Goal: Transaction & Acquisition: Purchase product/service

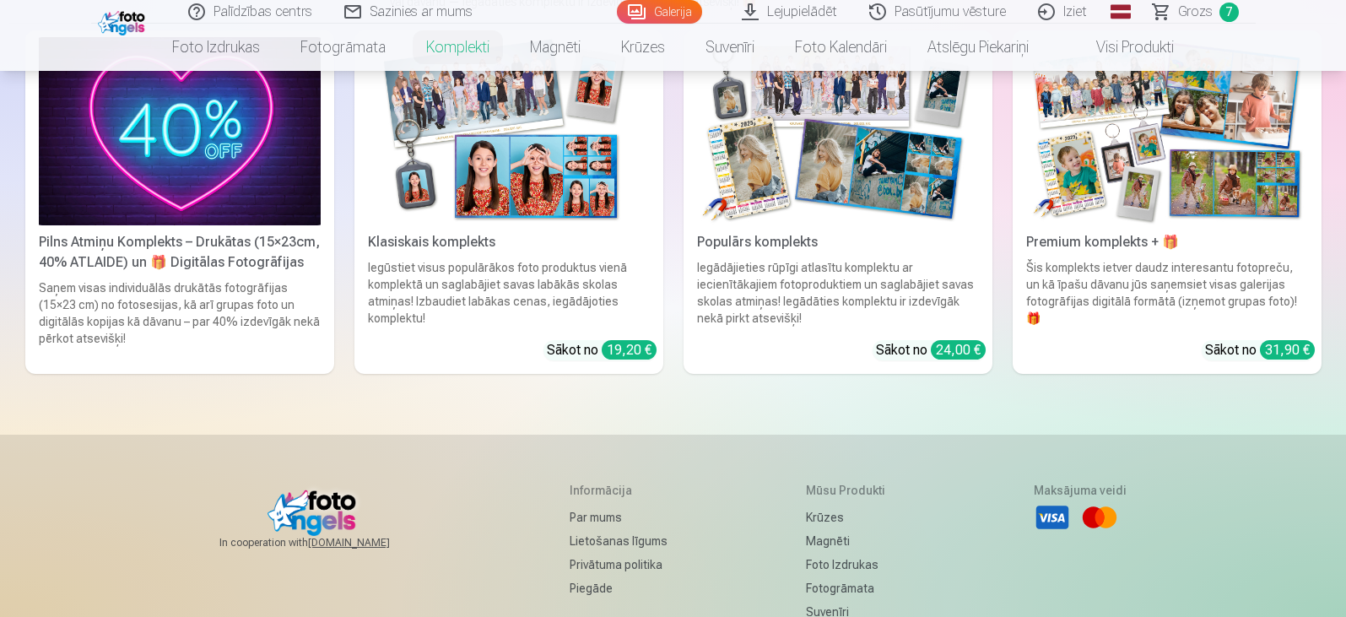
scroll to position [169, 0]
click at [829, 166] on img at bounding box center [838, 131] width 282 height 188
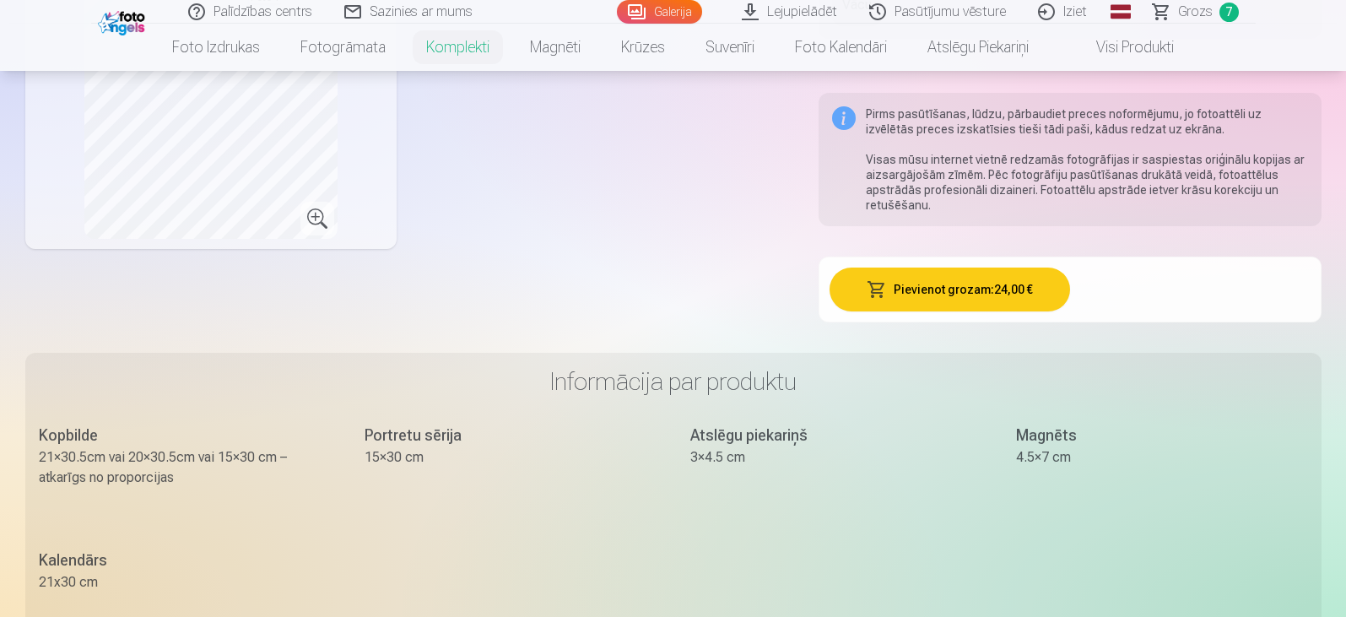
scroll to position [675, 0]
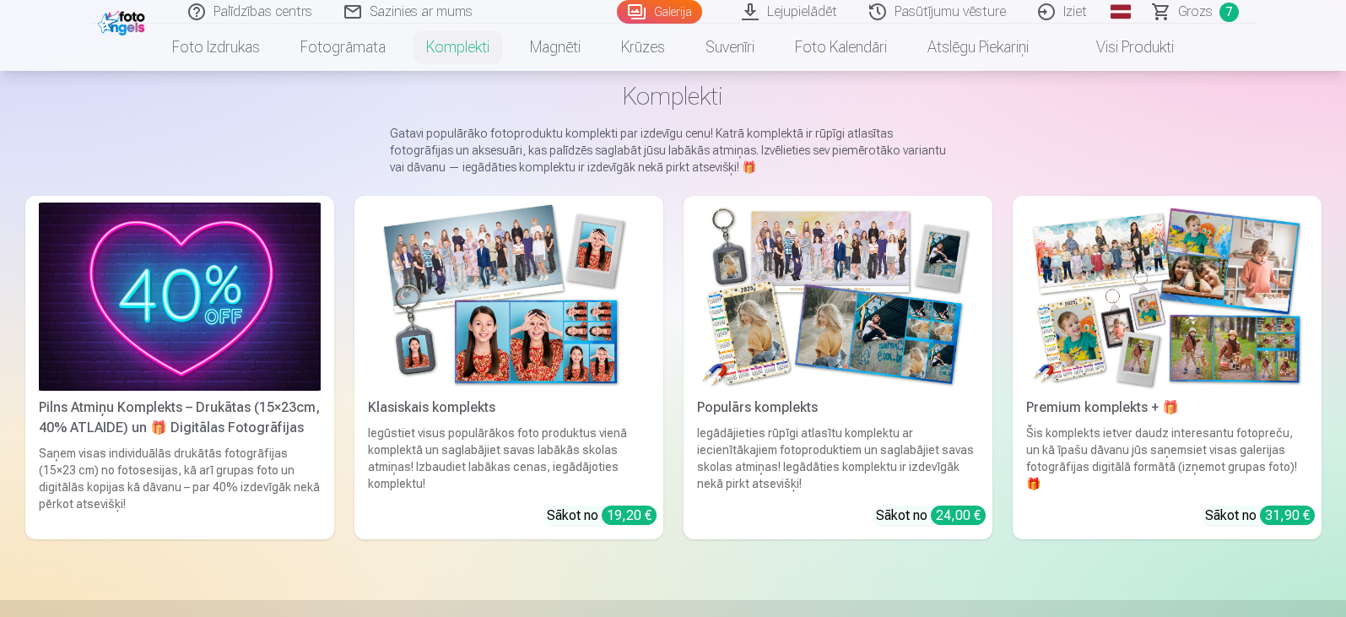
scroll to position [169, 0]
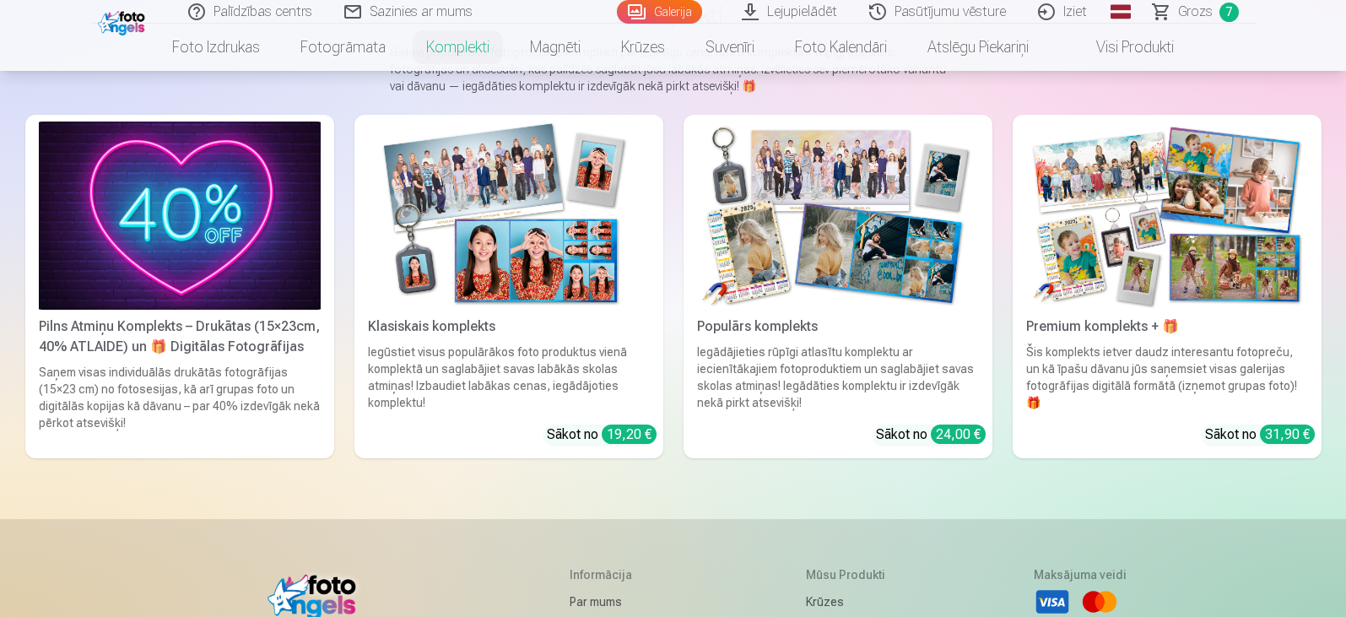
click at [271, 236] on img at bounding box center [180, 215] width 282 height 188
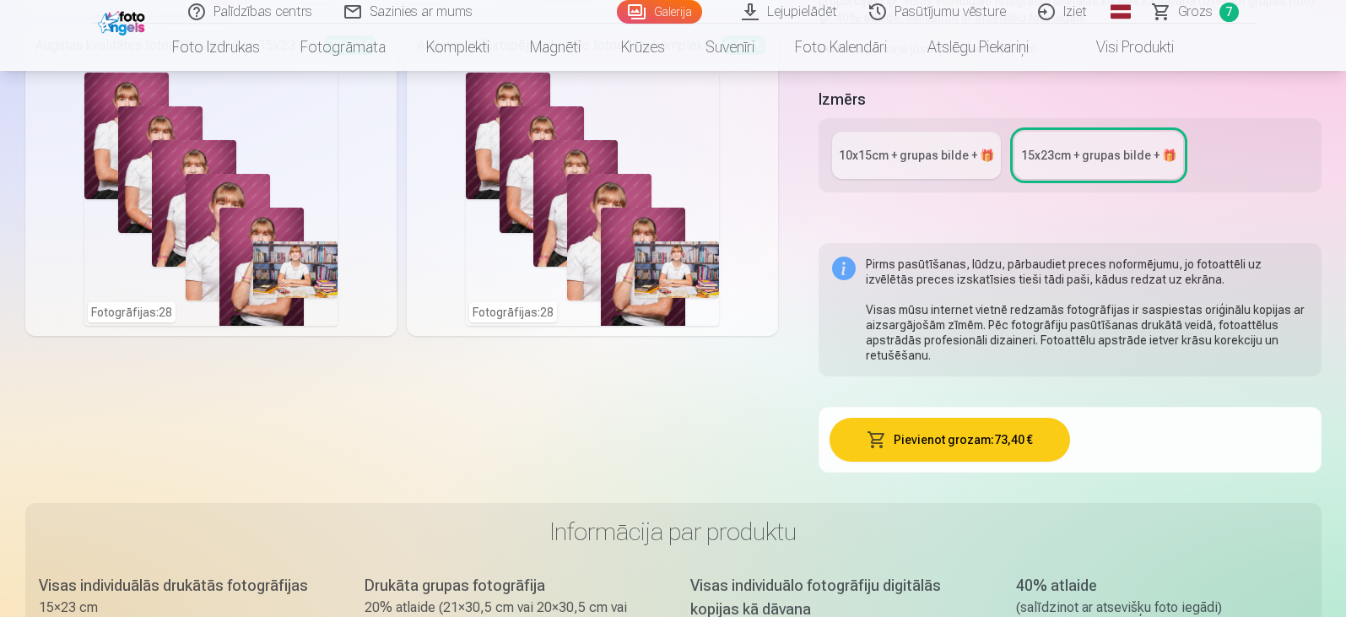
scroll to position [506, 0]
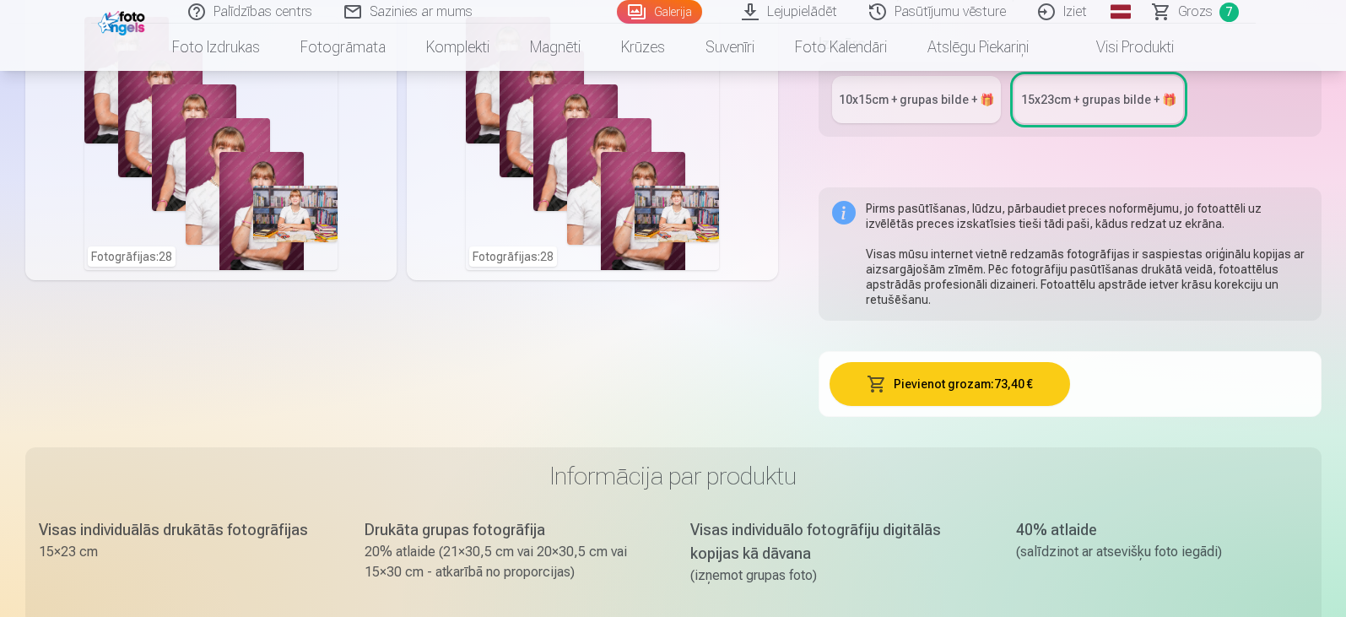
click at [957, 100] on div "10x15сm + grupas bilde + 🎁" at bounding box center [916, 99] width 155 height 17
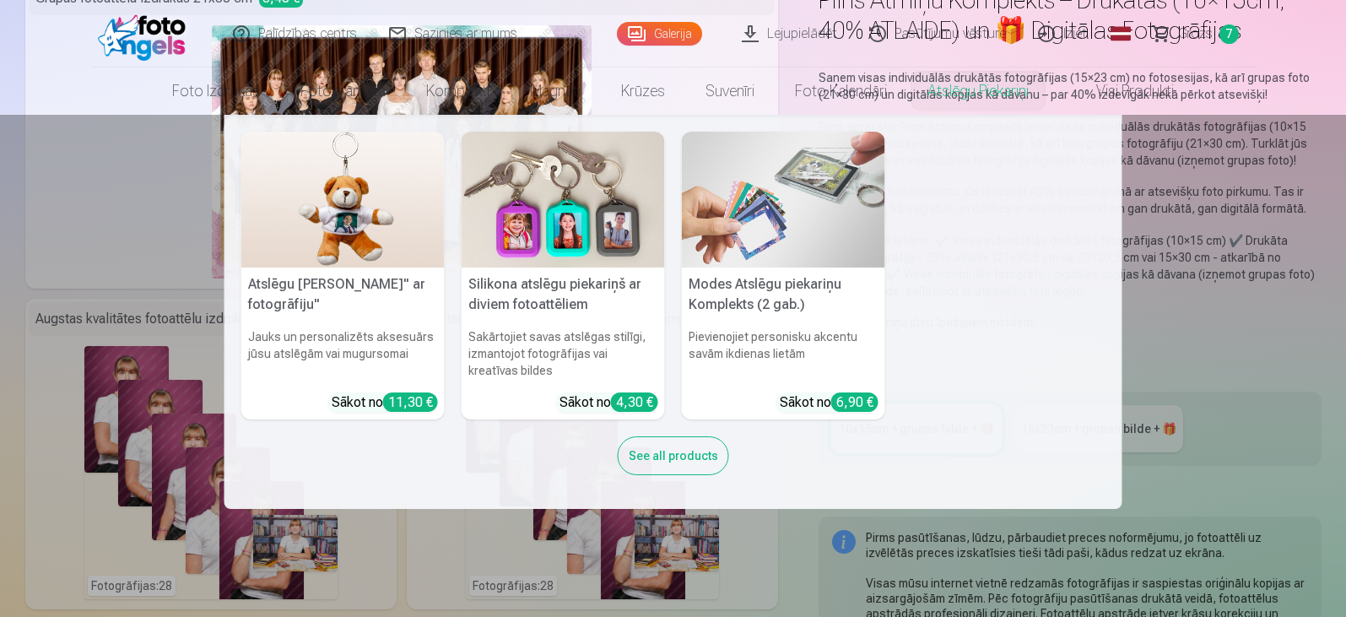
scroll to position [337, 0]
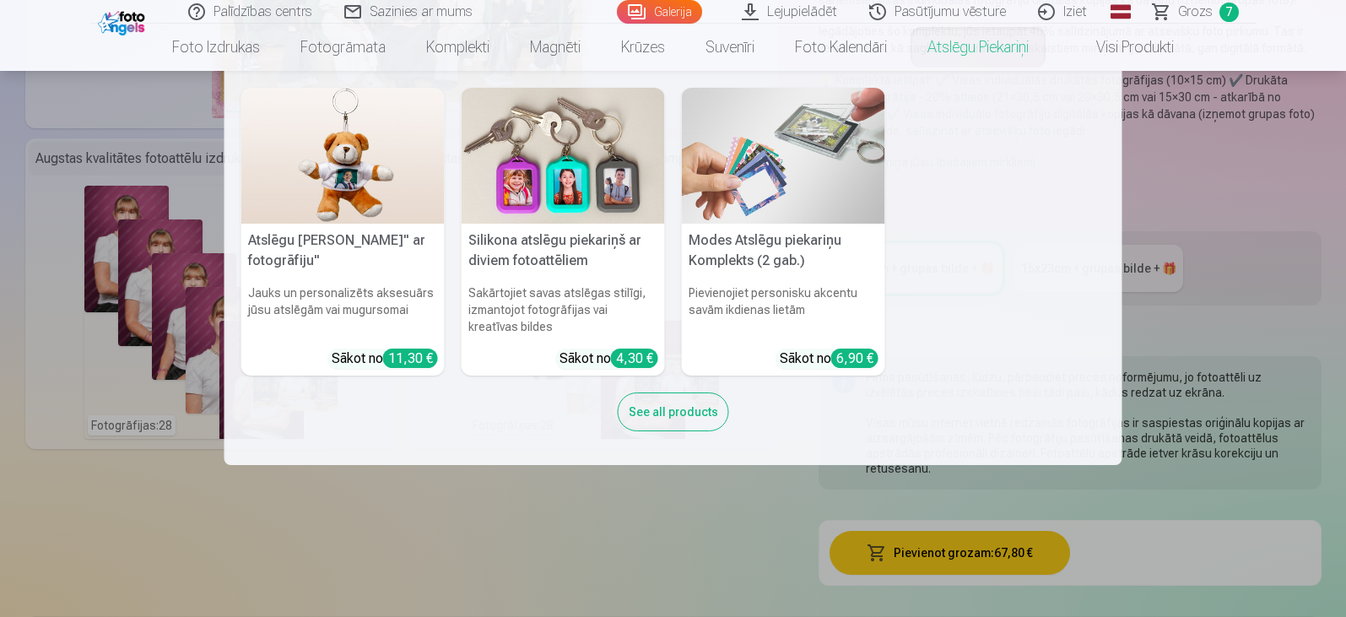
click at [1222, 327] on nav "Atslēgu piekariņš Lācītis" ar fotogrāfiju" Jauks un personalizēts aksesuārs jūs…" at bounding box center [673, 268] width 1346 height 394
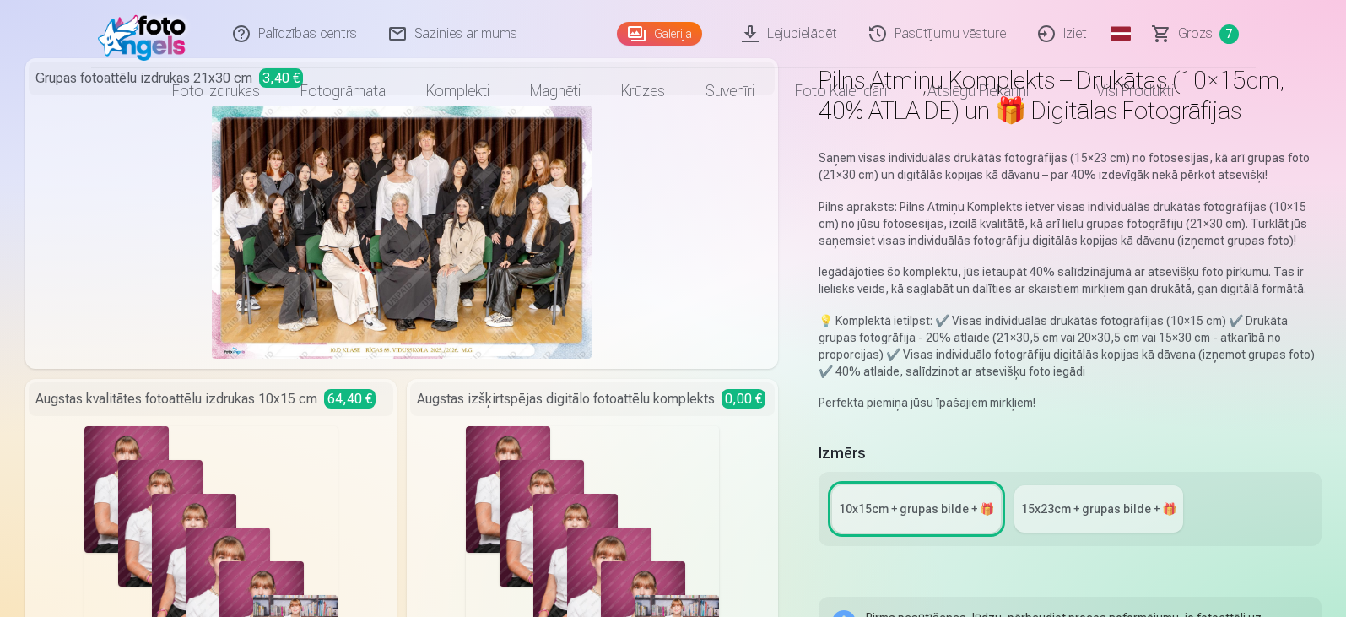
scroll to position [0, 0]
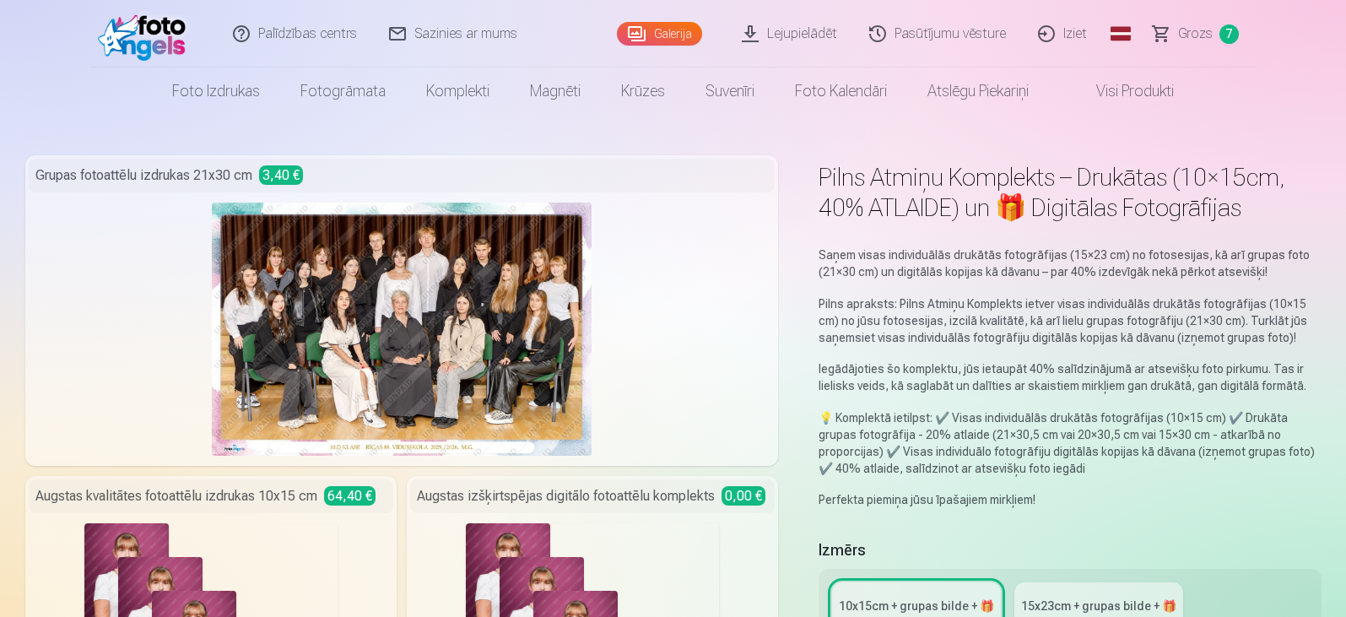
click at [1191, 36] on span "Grozs" at bounding box center [1195, 34] width 35 height 20
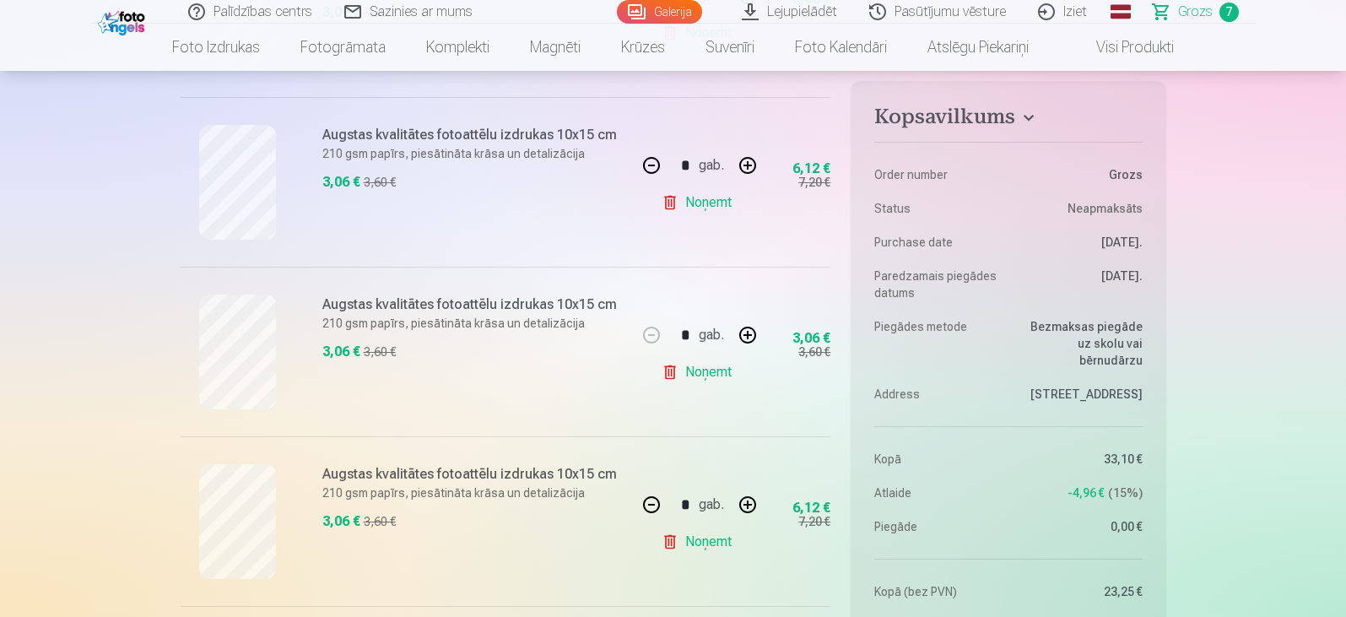
scroll to position [1097, 0]
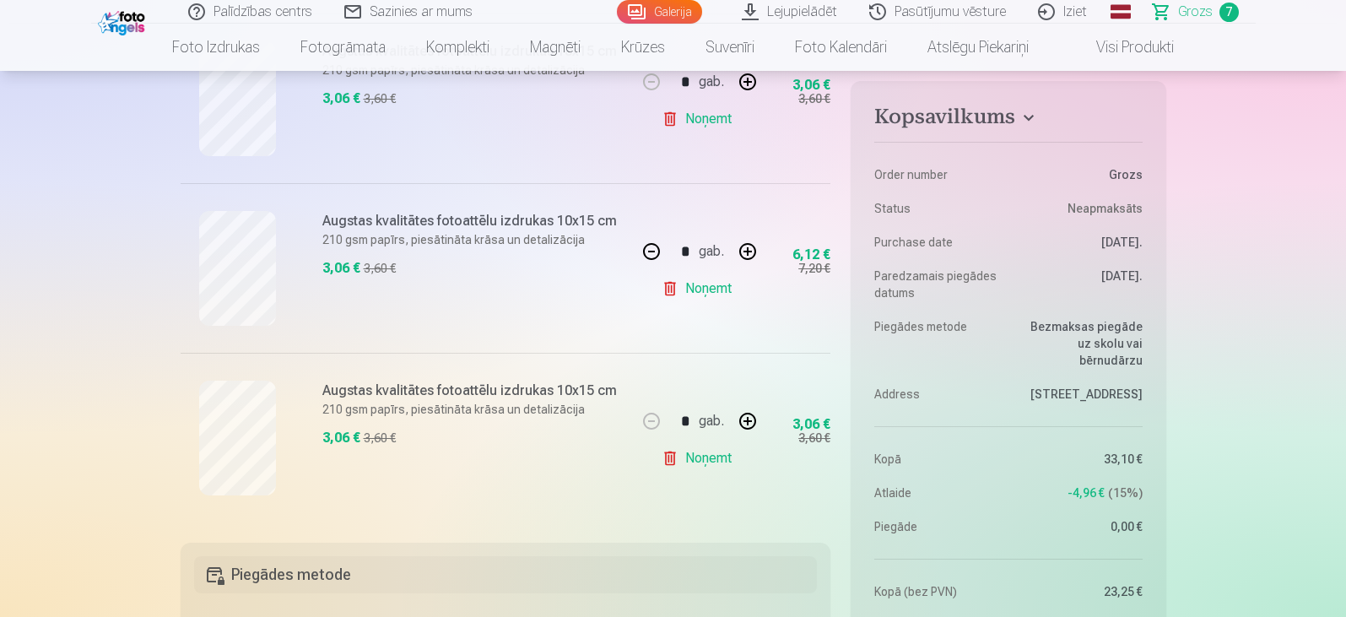
click at [748, 248] on button "button" at bounding box center [747, 251] width 40 height 40
type input "*"
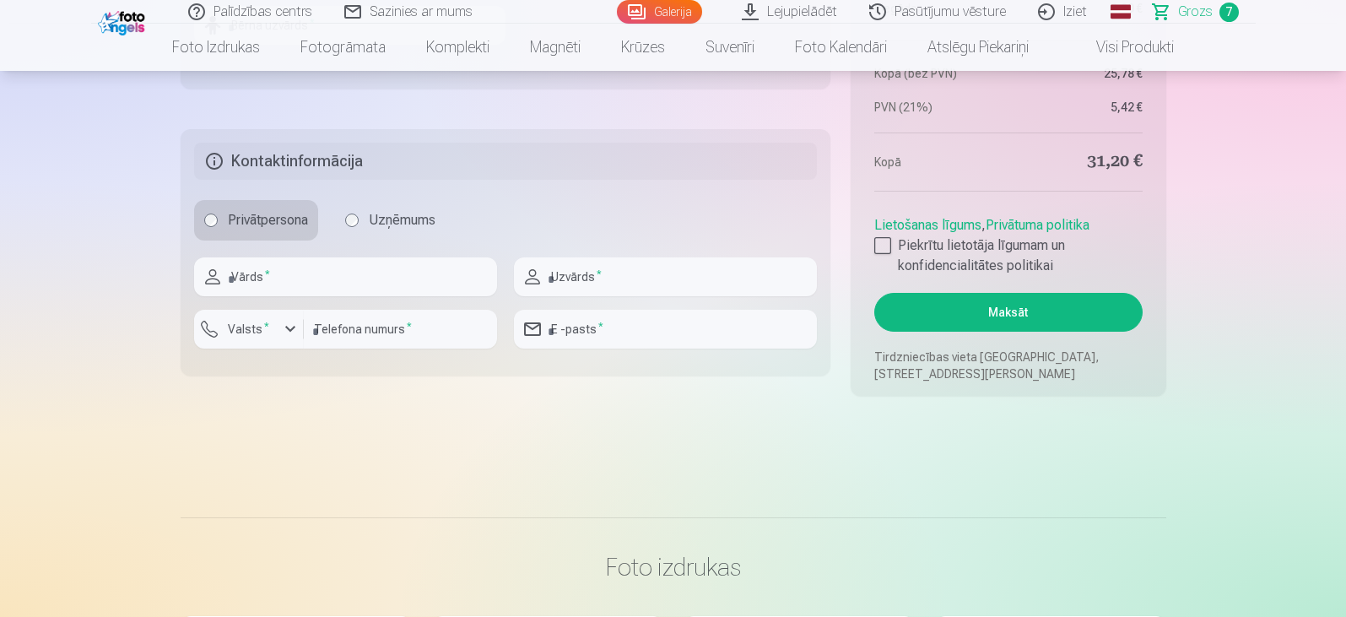
scroll to position [1940, 0]
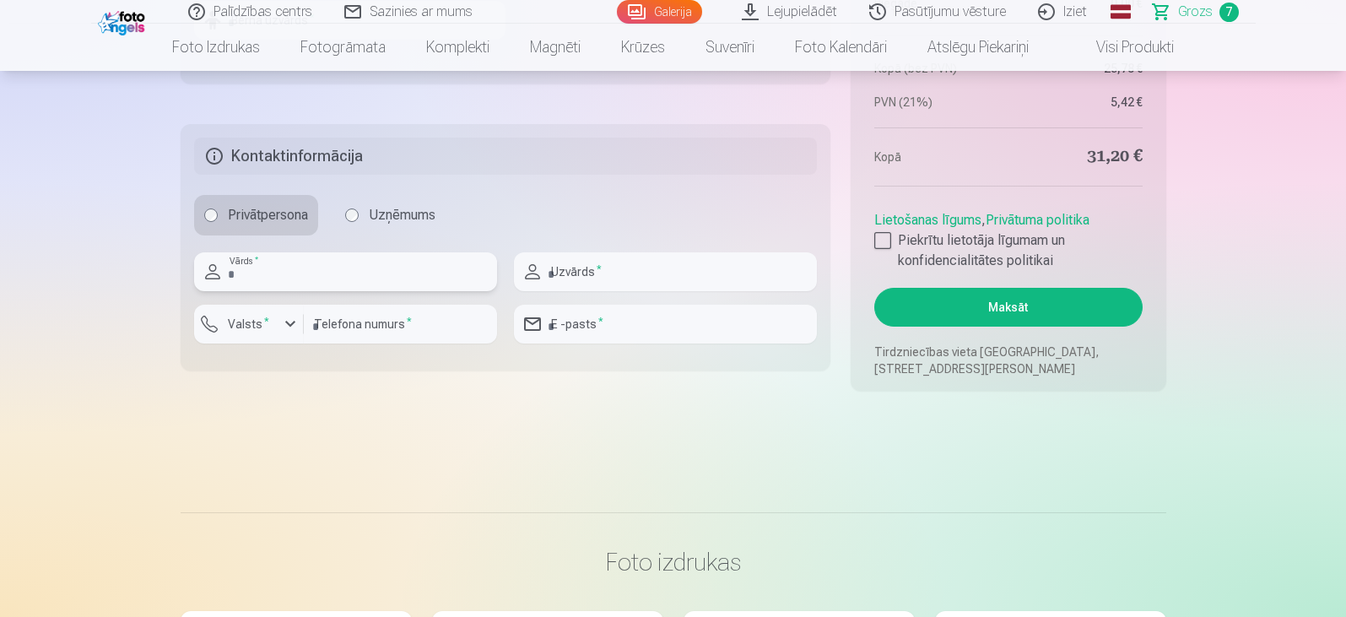
click at [305, 272] on input "text" at bounding box center [345, 271] width 303 height 39
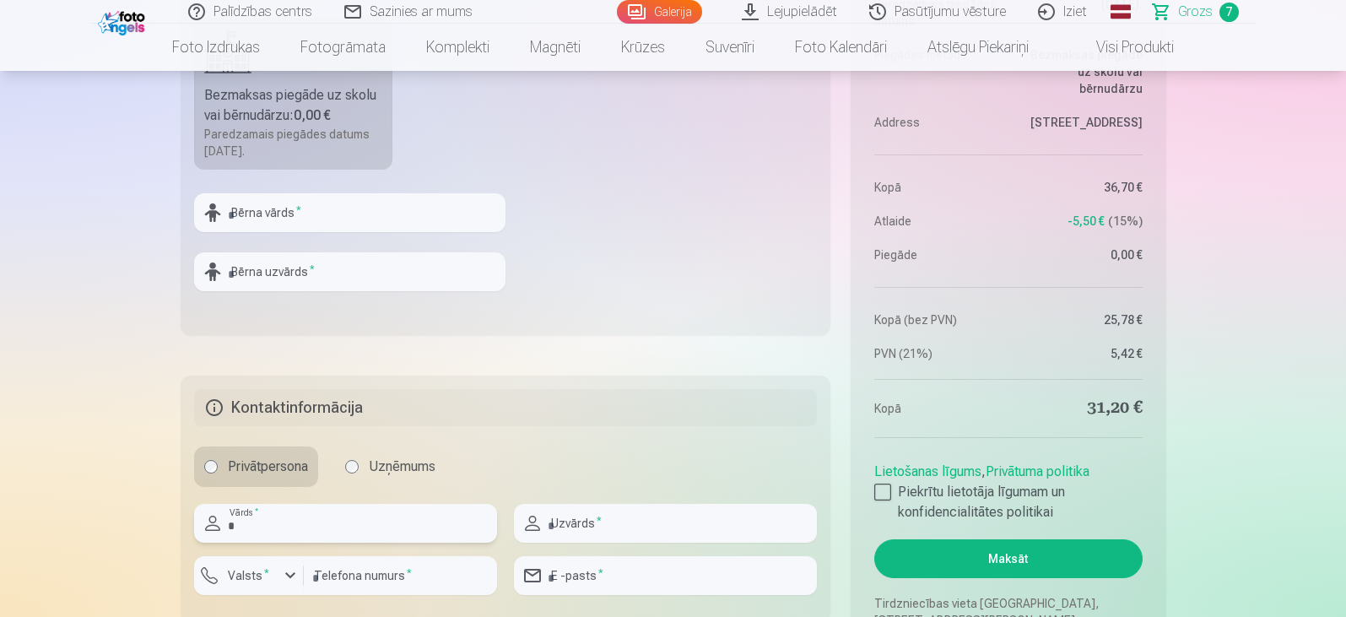
scroll to position [1687, 0]
type input "*"
click at [364, 208] on input "text" at bounding box center [349, 214] width 311 height 39
type input "******"
type input "********"
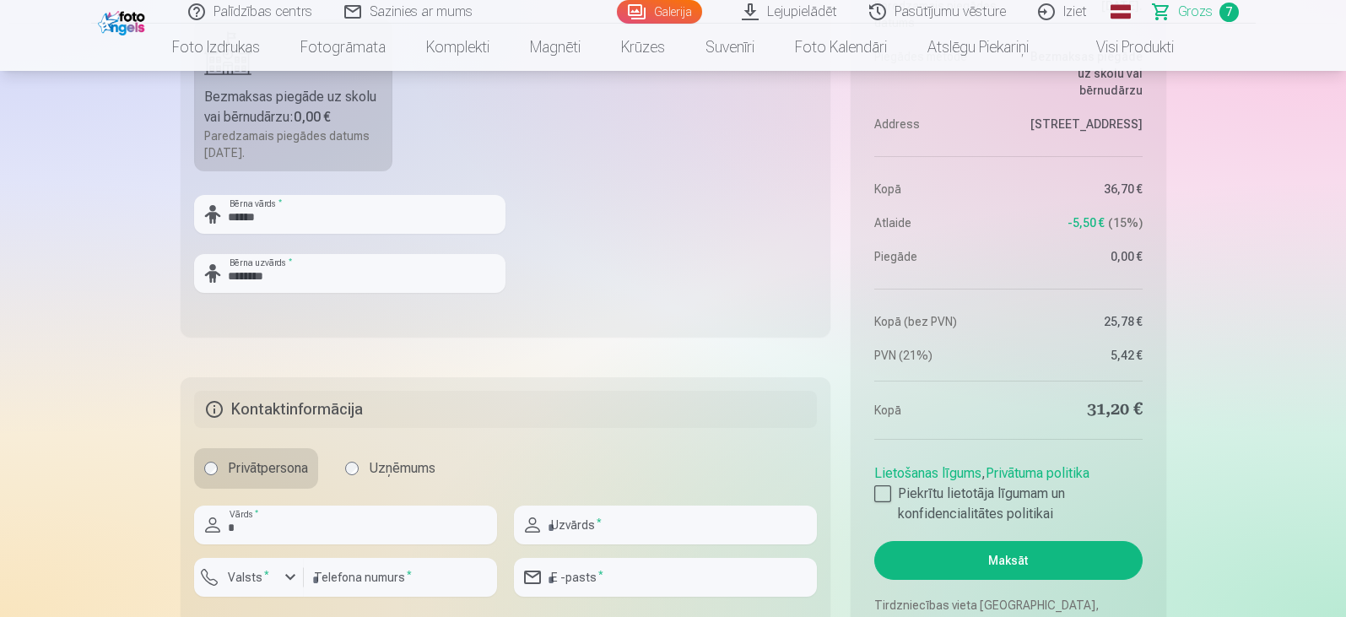
click at [611, 245] on fieldset "Piegādes metode Bezmaksas piegāde uz skolu vai bērnudārzu : 0,00 € Paredzamais …" at bounding box center [506, 136] width 650 height 402
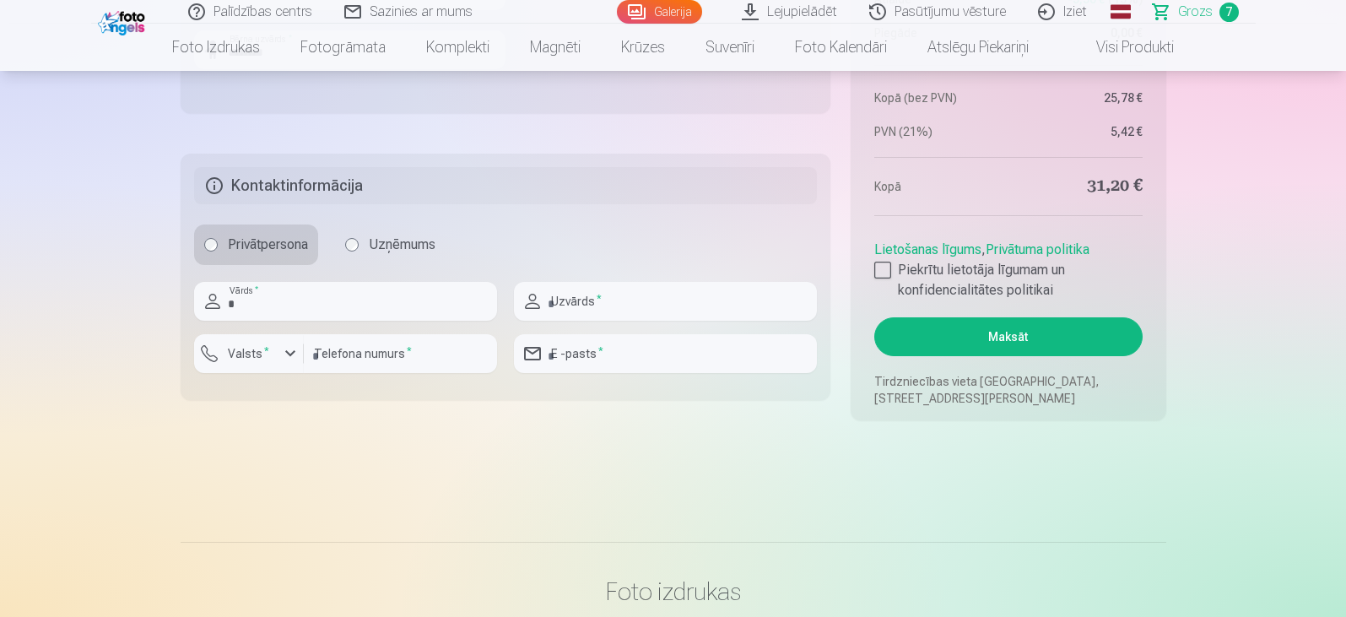
scroll to position [1940, 0]
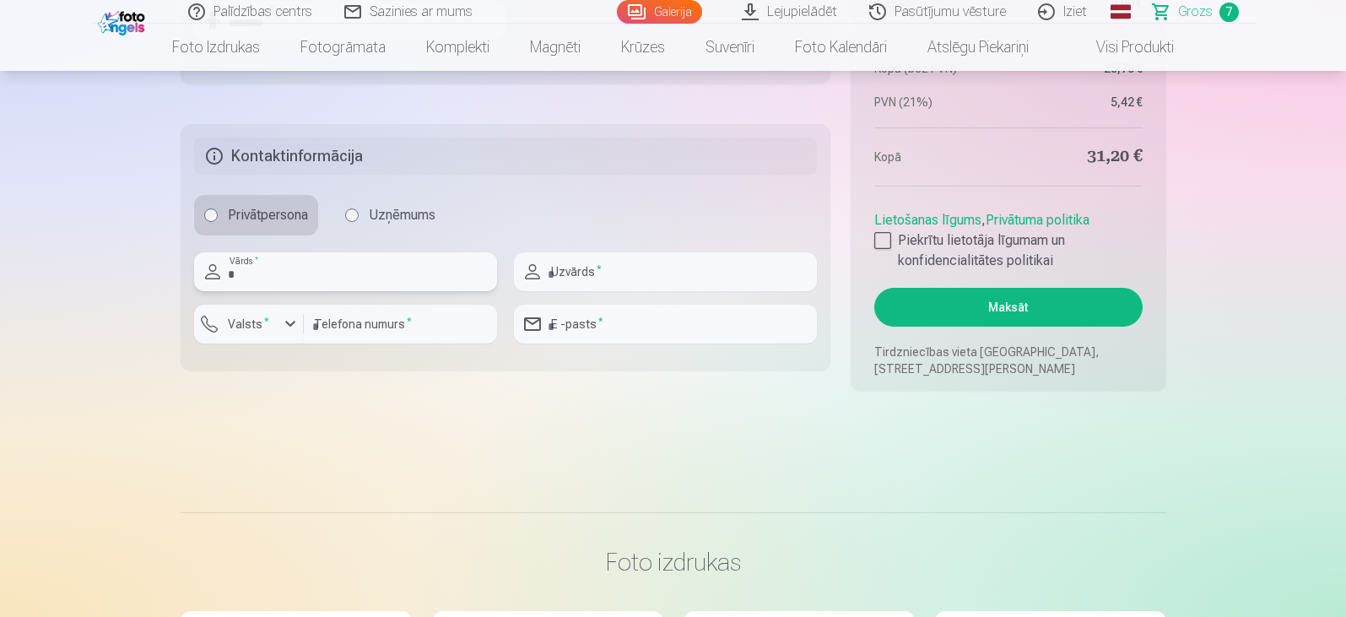
click at [271, 276] on input "*" at bounding box center [345, 271] width 303 height 39
type input "******"
type input "********"
click at [366, 326] on input "number" at bounding box center [400, 324] width 193 height 39
type input "********"
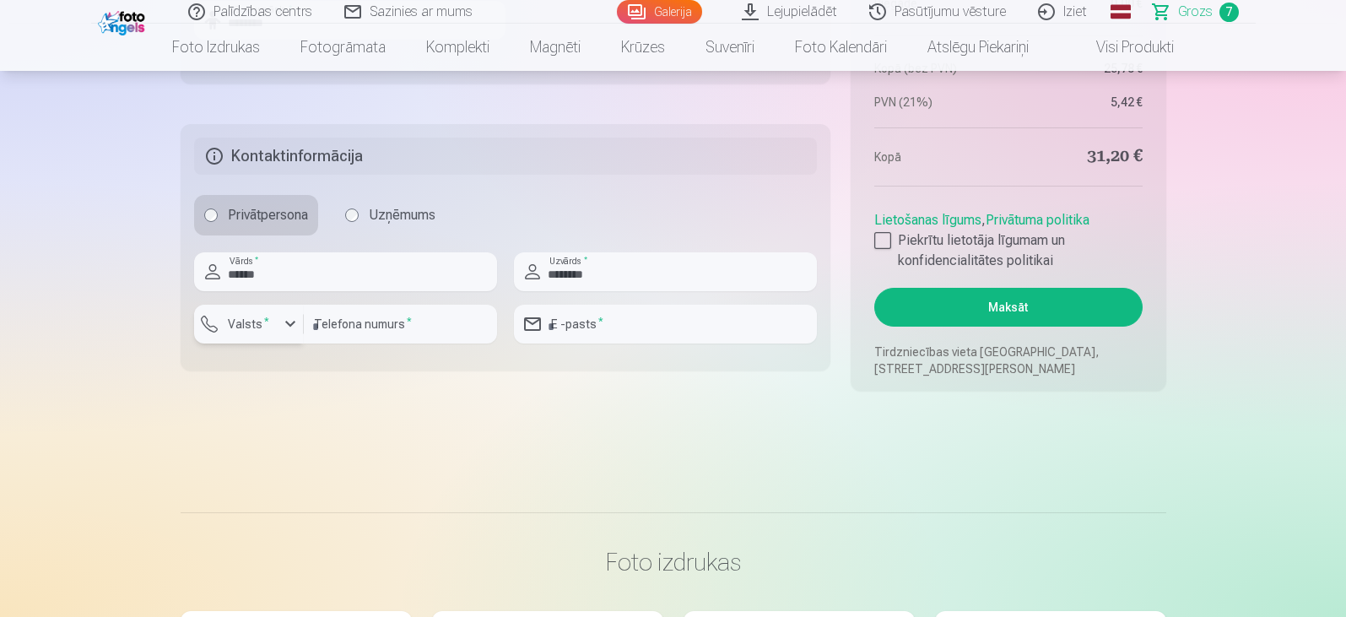
drag, startPoint x: 261, startPoint y: 331, endPoint x: 274, endPoint y: 331, distance: 13.5
click at [271, 331] on label "Valsts *" at bounding box center [248, 324] width 55 height 17
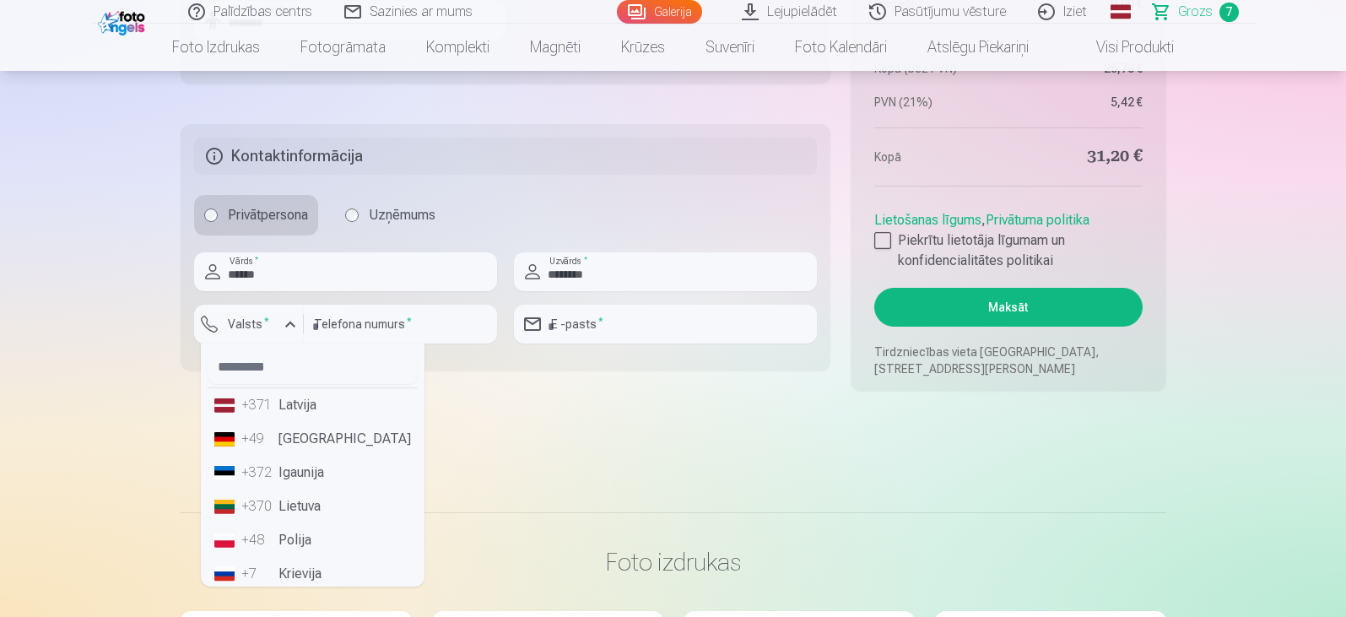
scroll to position [1856, 0]
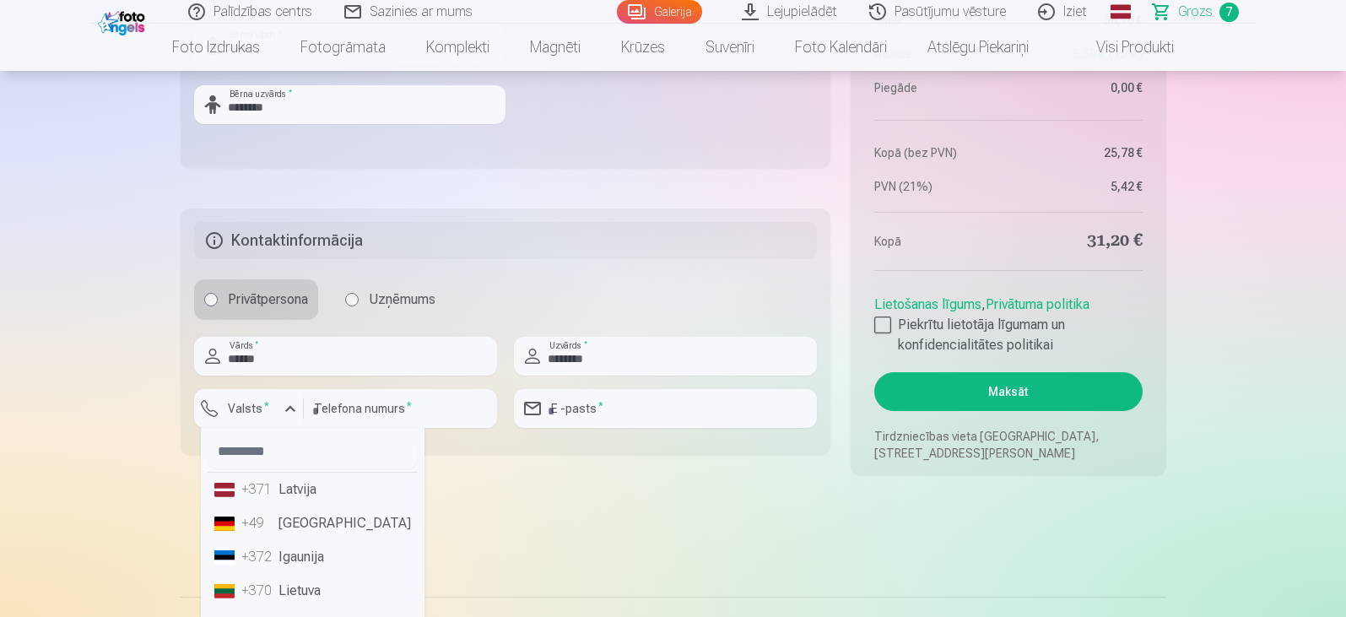
click at [302, 490] on li "+371 Latvija" at bounding box center [313, 489] width 210 height 34
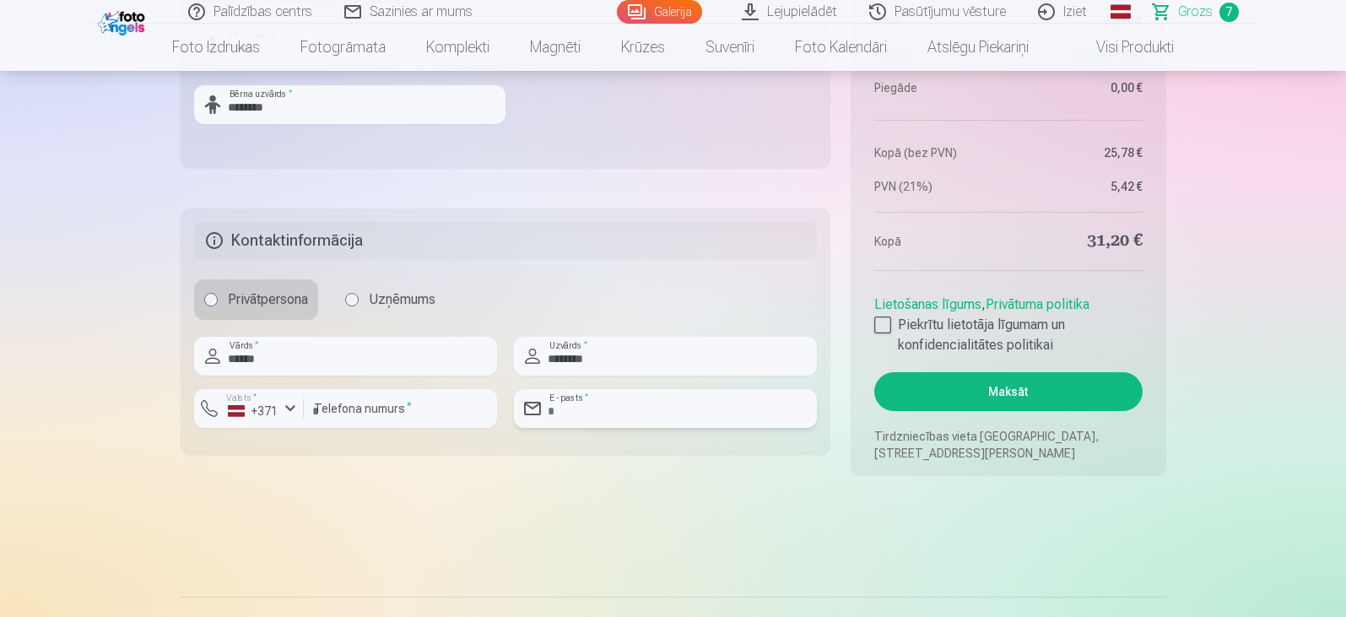
drag, startPoint x: 620, startPoint y: 408, endPoint x: 663, endPoint y: 416, distance: 43.7
click at [620, 408] on input "email" at bounding box center [665, 408] width 303 height 39
type input "**********"
drag, startPoint x: 885, startPoint y: 325, endPoint x: 1079, endPoint y: 339, distance: 194.6
click at [886, 325] on div at bounding box center [882, 324] width 17 height 17
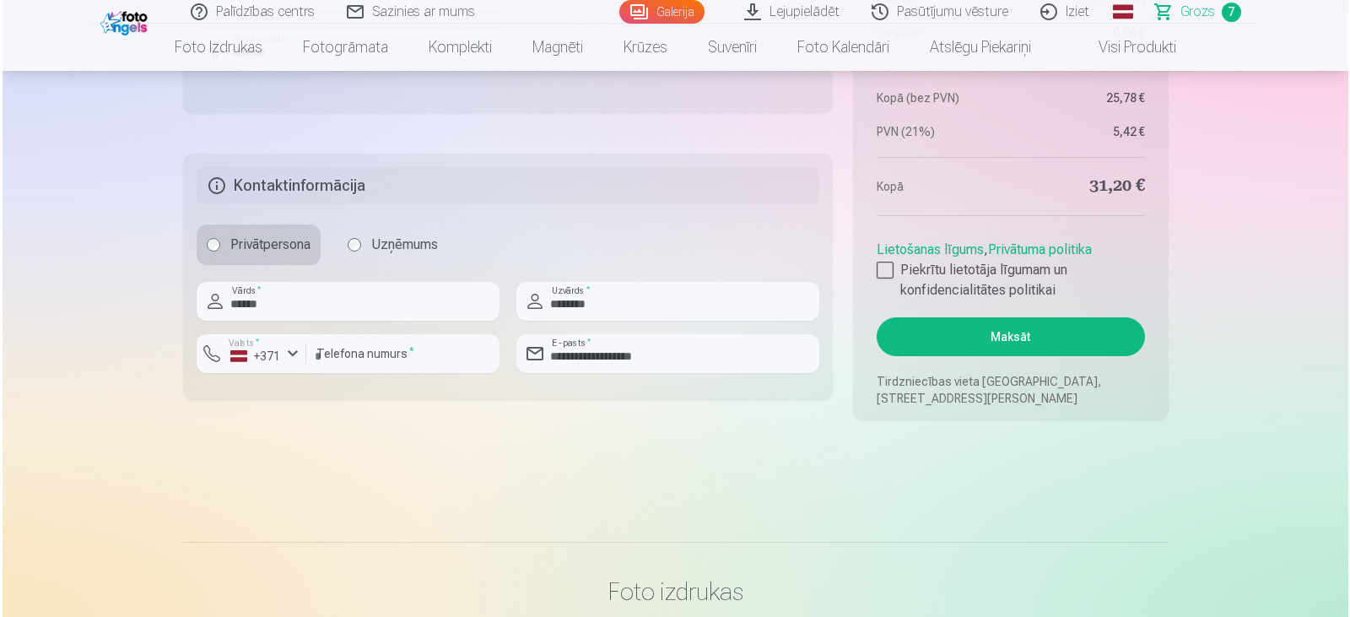
scroll to position [1940, 0]
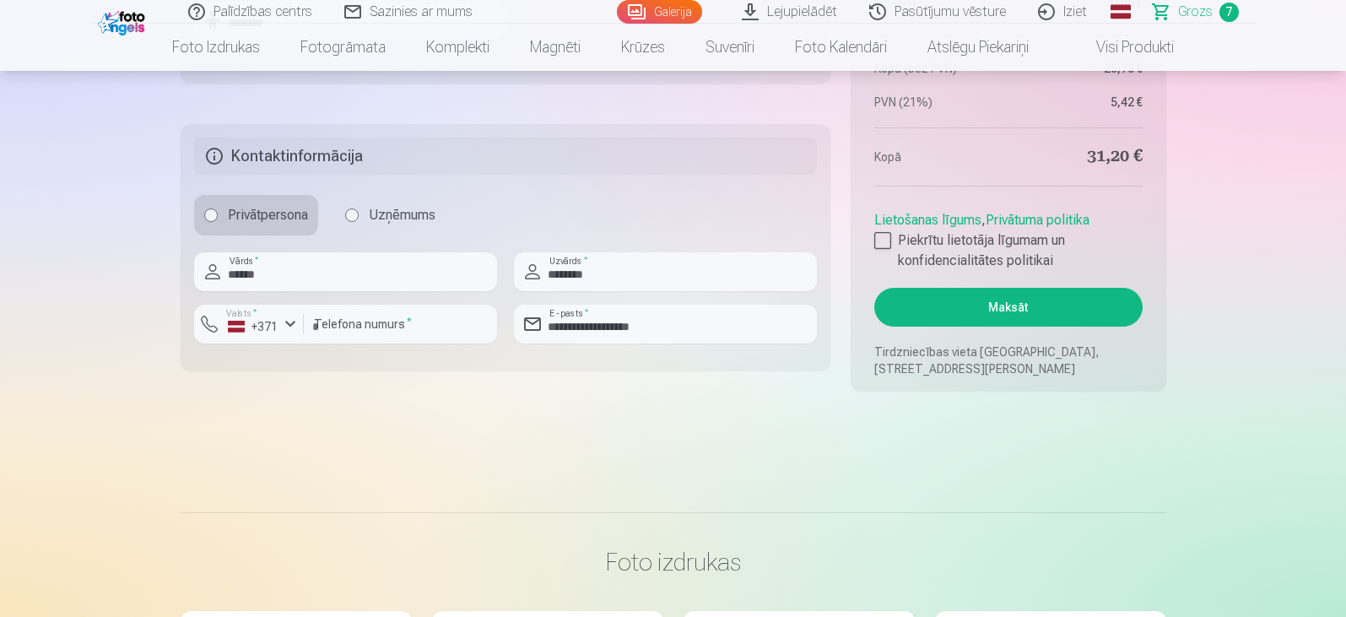
click at [998, 304] on button "Maksāt" at bounding box center [1007, 307] width 267 height 39
